Goal: Find specific page/section

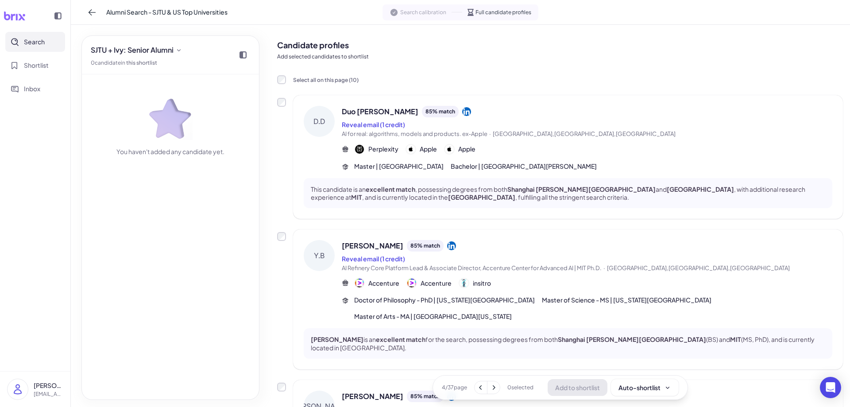
scroll to position [1081, 0]
